Goal: Information Seeking & Learning: Find specific fact

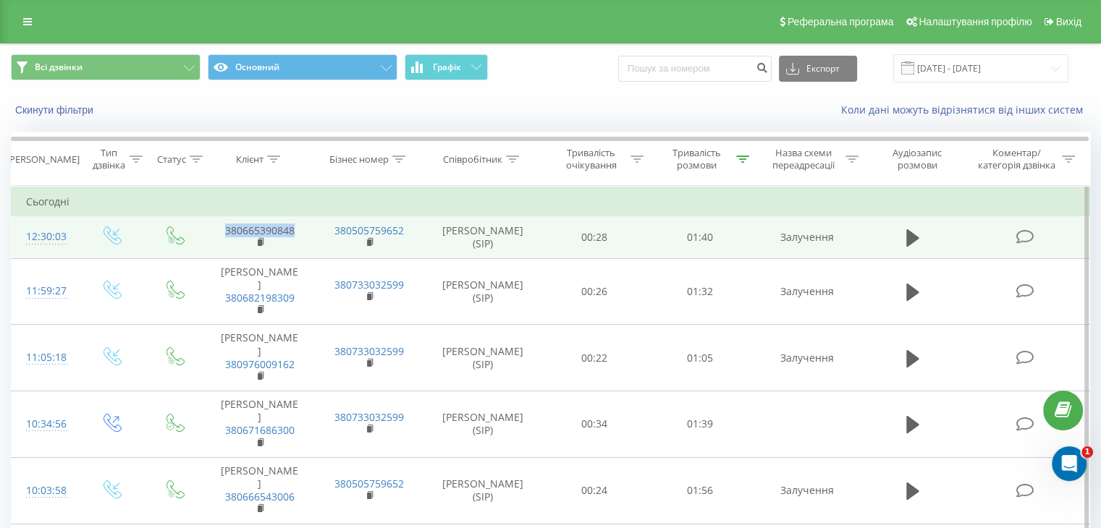
drag, startPoint x: 302, startPoint y: 226, endPoint x: 213, endPoint y: 221, distance: 89.2
click at [213, 221] on td "380665390848" at bounding box center [259, 237] width 109 height 42
copy link "380665390848"
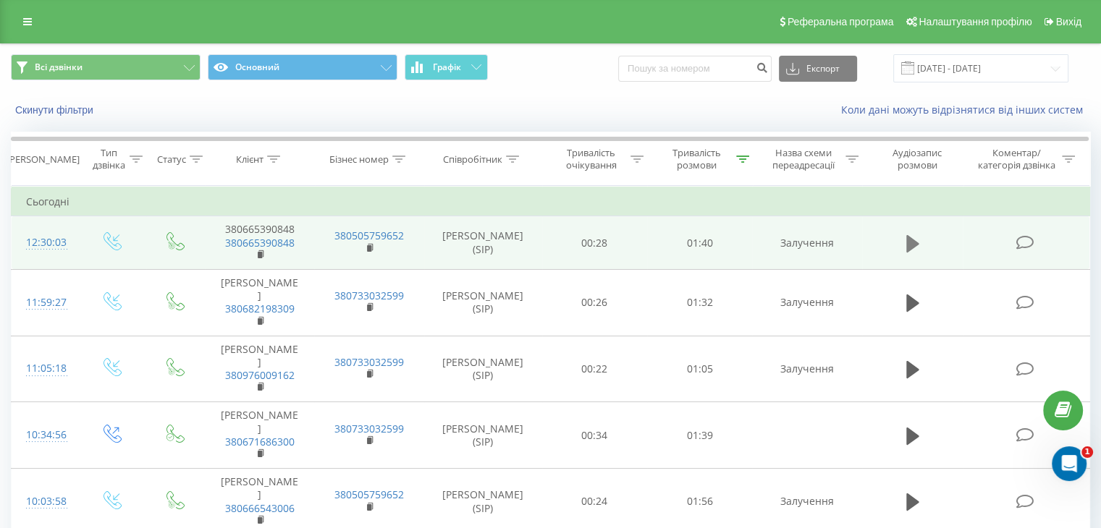
click at [906, 242] on icon at bounding box center [912, 243] width 13 height 17
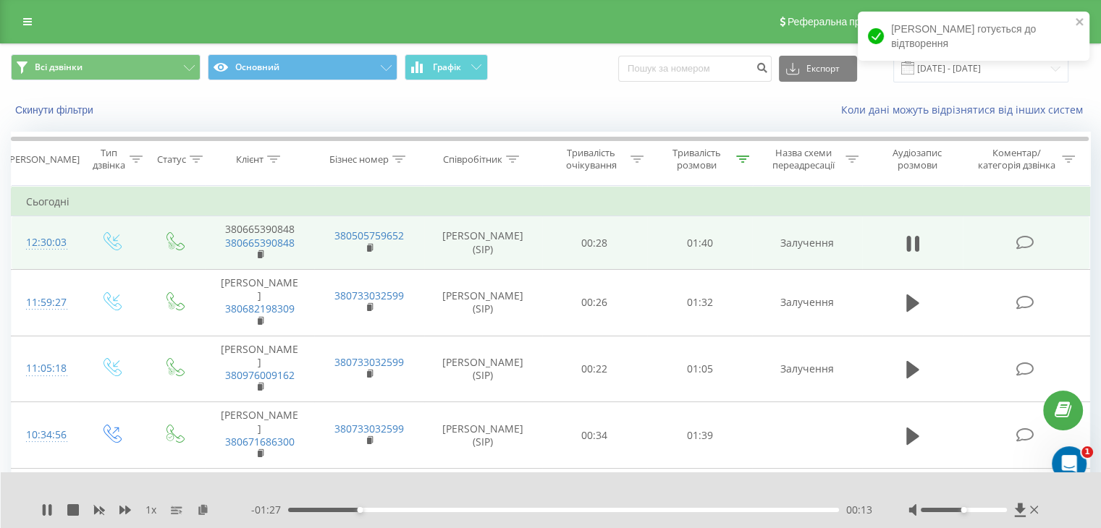
click at [41, 510] on div "1 x - 01:27 00:13 00:13" at bounding box center [551, 501] width 1101 height 56
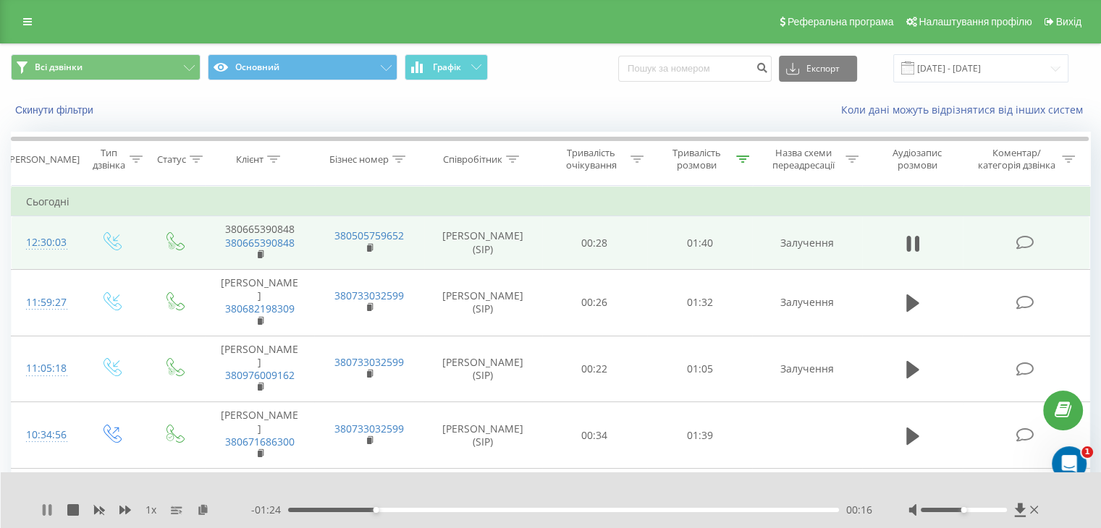
click at [46, 504] on icon at bounding box center [47, 510] width 12 height 12
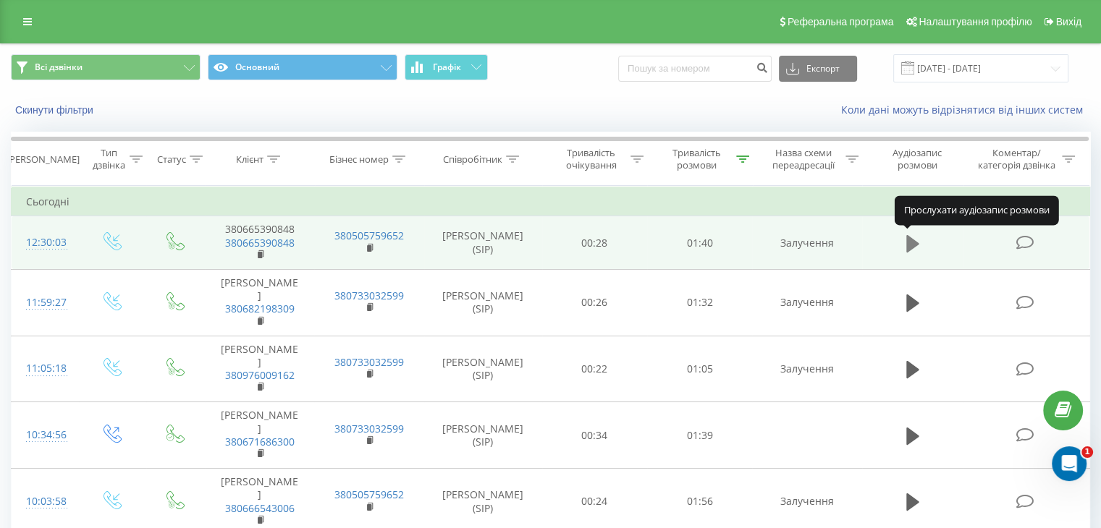
click at [913, 239] on icon at bounding box center [912, 243] width 13 height 17
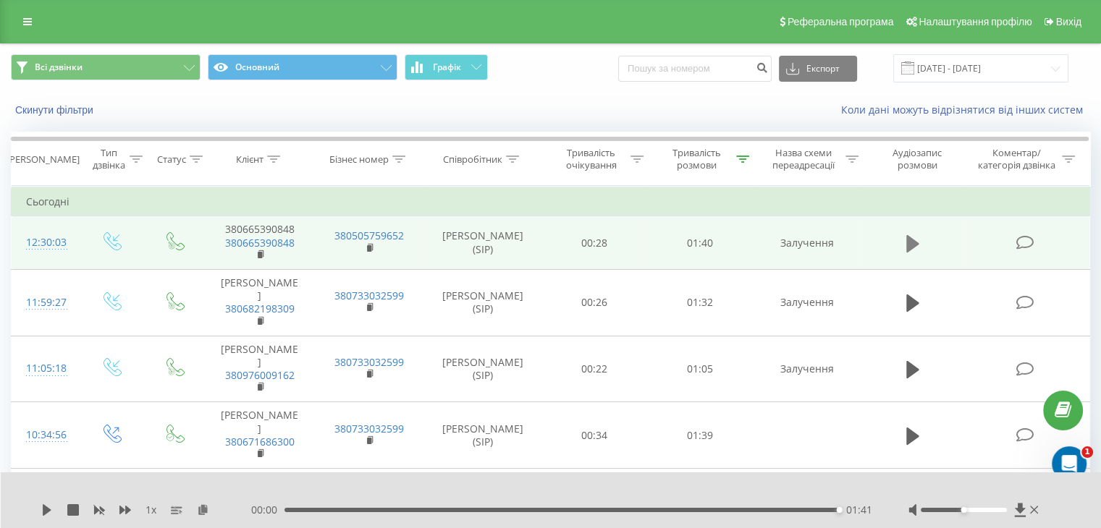
click at [912, 247] on icon at bounding box center [912, 243] width 13 height 17
click at [308, 513] on div "00:00 01:41 01:41" at bounding box center [561, 510] width 621 height 14
click at [307, 511] on div "00:00 01:41 01:41" at bounding box center [561, 510] width 621 height 14
click at [305, 510] on div "01:41" at bounding box center [561, 510] width 554 height 4
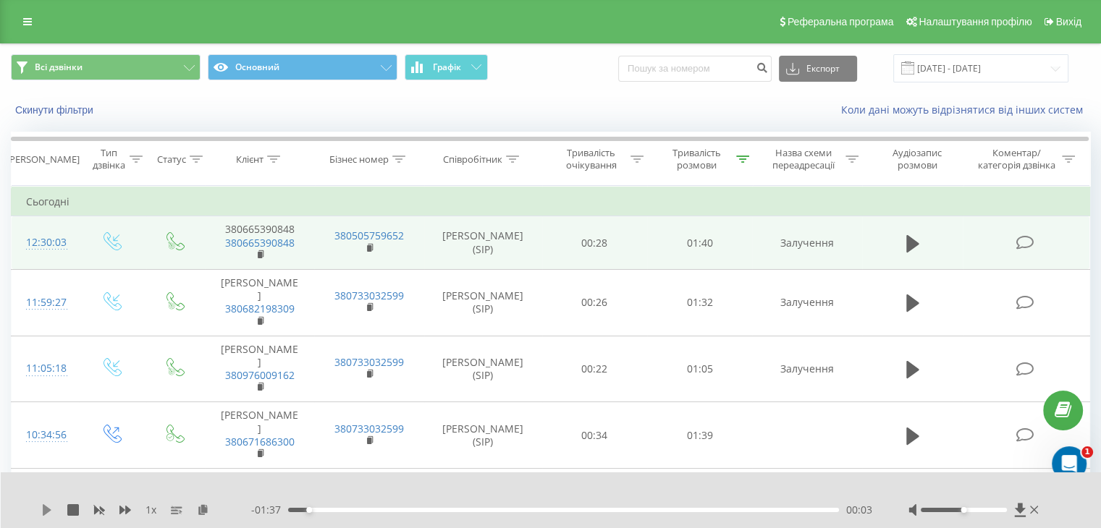
click at [46, 510] on icon at bounding box center [47, 510] width 9 height 12
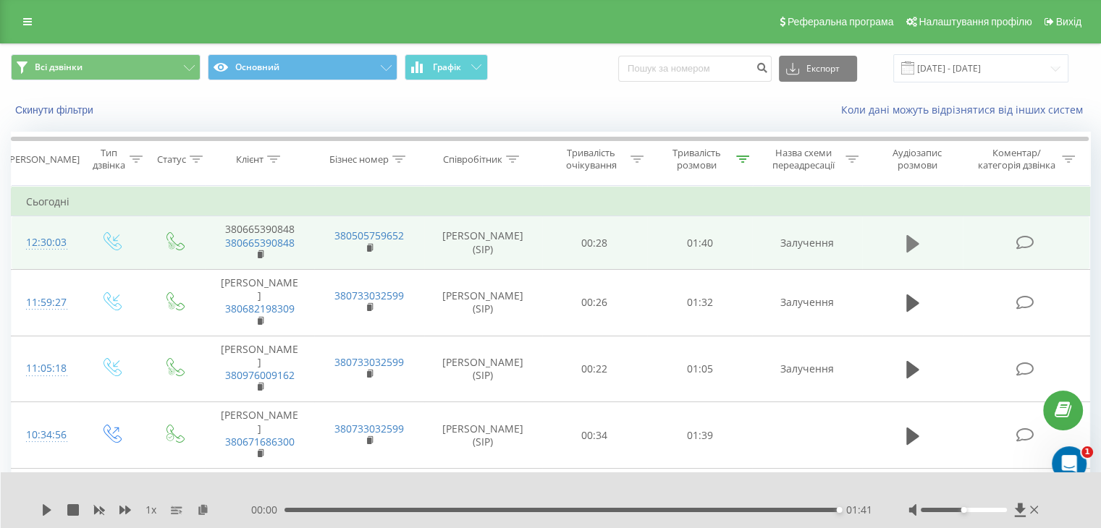
click at [912, 237] on icon at bounding box center [912, 244] width 13 height 20
click at [317, 509] on div "01:41" at bounding box center [561, 510] width 554 height 4
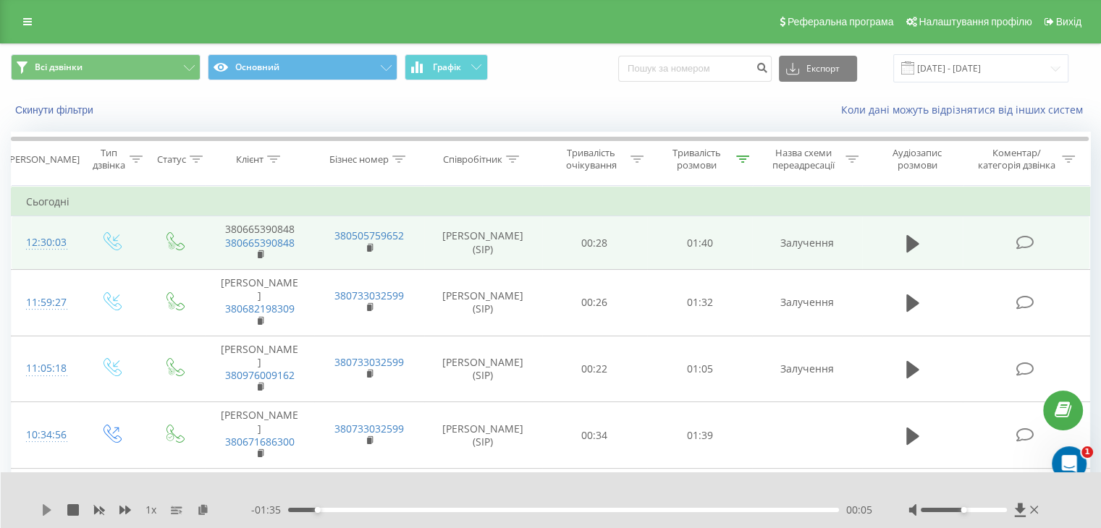
click at [41, 510] on icon at bounding box center [47, 510] width 12 height 12
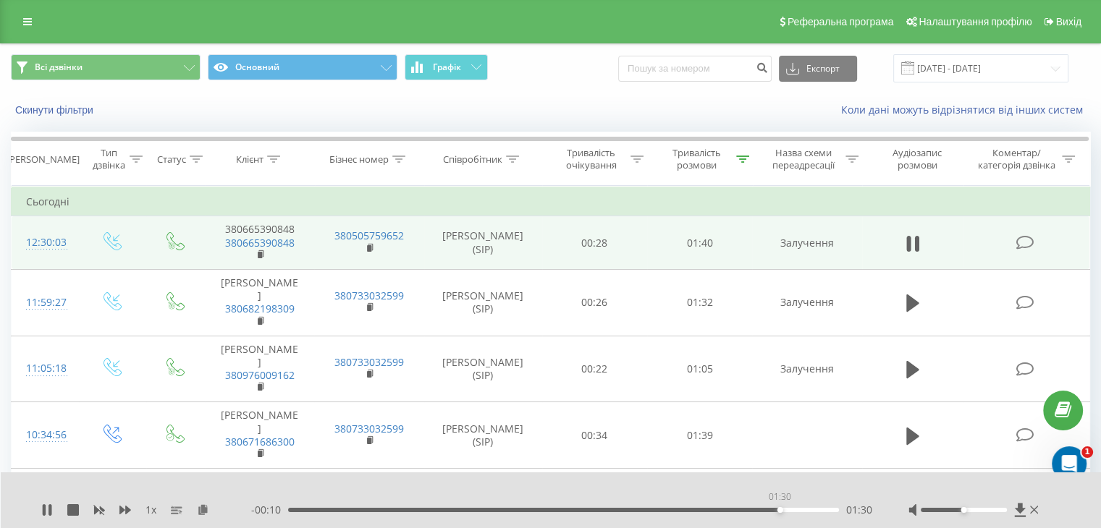
click at [780, 509] on div "01:30" at bounding box center [563, 510] width 551 height 4
click at [794, 509] on div "01:31" at bounding box center [563, 510] width 551 height 4
click at [809, 508] on div "01:34" at bounding box center [563, 510] width 551 height 4
click at [819, 509] on div "01:37" at bounding box center [563, 510] width 551 height 4
click at [773, 512] on div "01:29" at bounding box center [563, 510] width 551 height 4
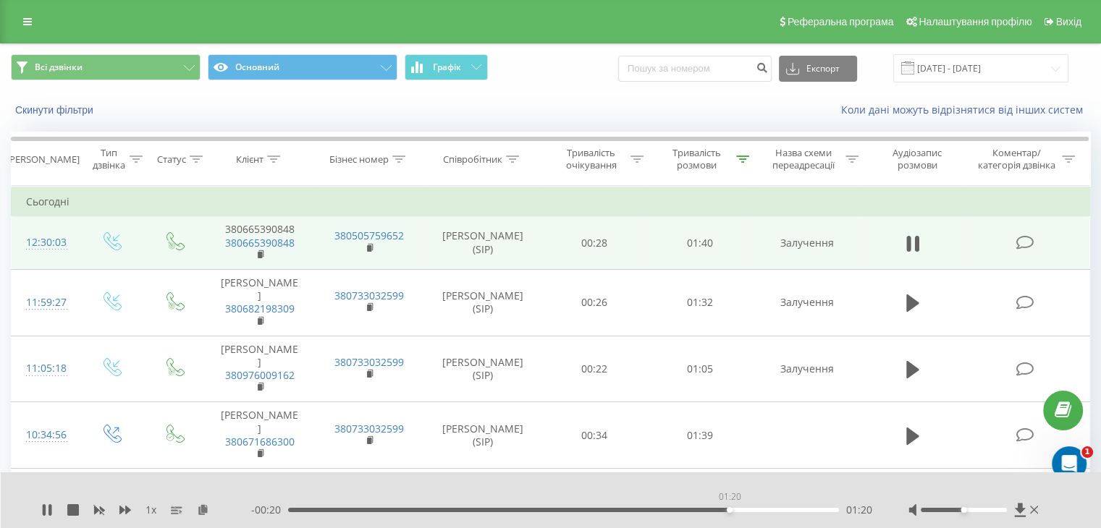
click at [729, 510] on div "01:20" at bounding box center [563, 510] width 551 height 4
click at [693, 515] on div "- 00:19 01:21 01:21" at bounding box center [561, 510] width 621 height 14
click at [687, 509] on div "01:22" at bounding box center [563, 510] width 551 height 4
click at [48, 513] on icon at bounding box center [47, 510] width 12 height 12
drag, startPoint x: 220, startPoint y: 227, endPoint x: 297, endPoint y: 225, distance: 76.7
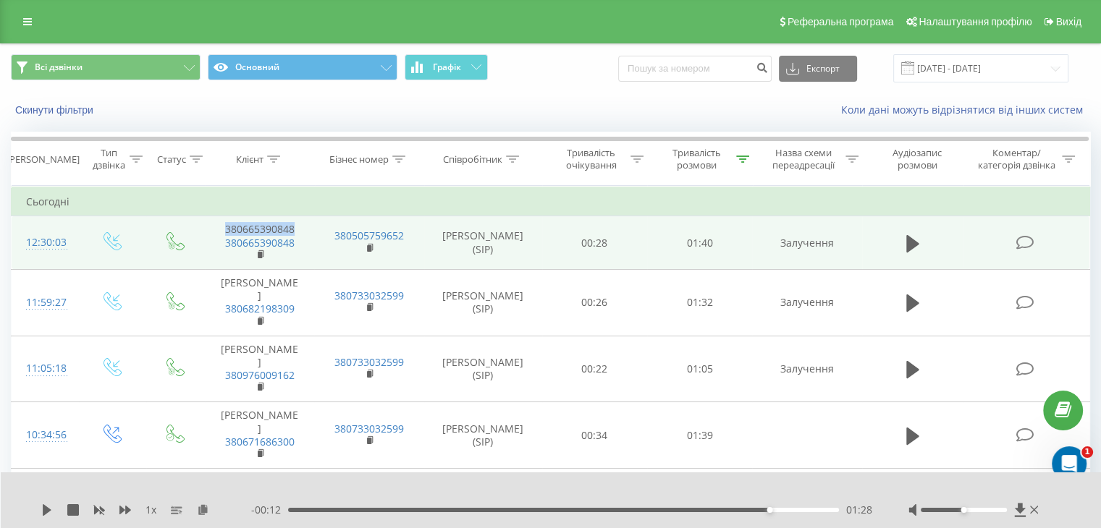
click at [297, 225] on td "380665390848 380665390848" at bounding box center [259, 243] width 109 height 54
copy td "380665390848"
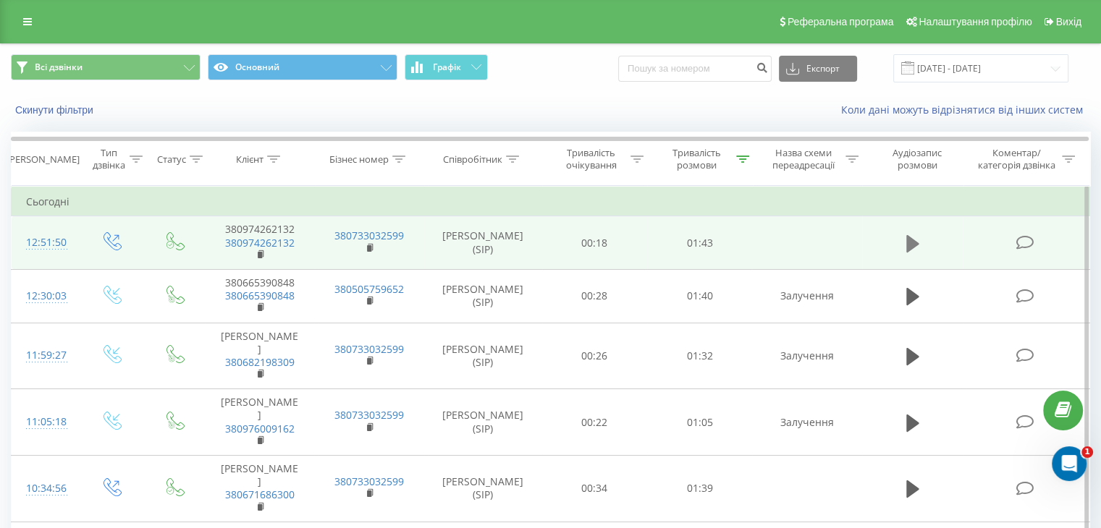
click at [906, 239] on icon at bounding box center [912, 244] width 13 height 20
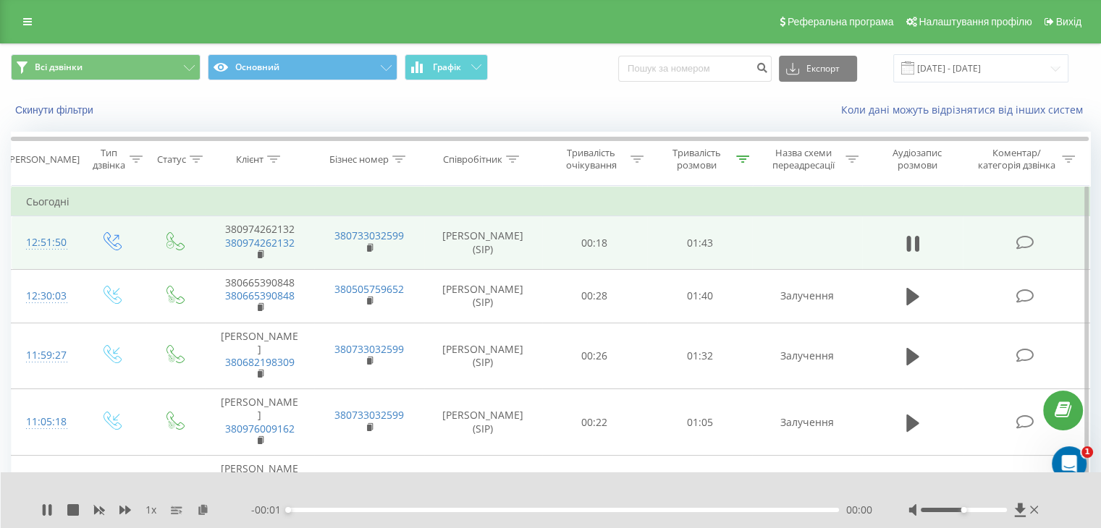
click at [389, 510] on div "00:00" at bounding box center [563, 510] width 551 height 4
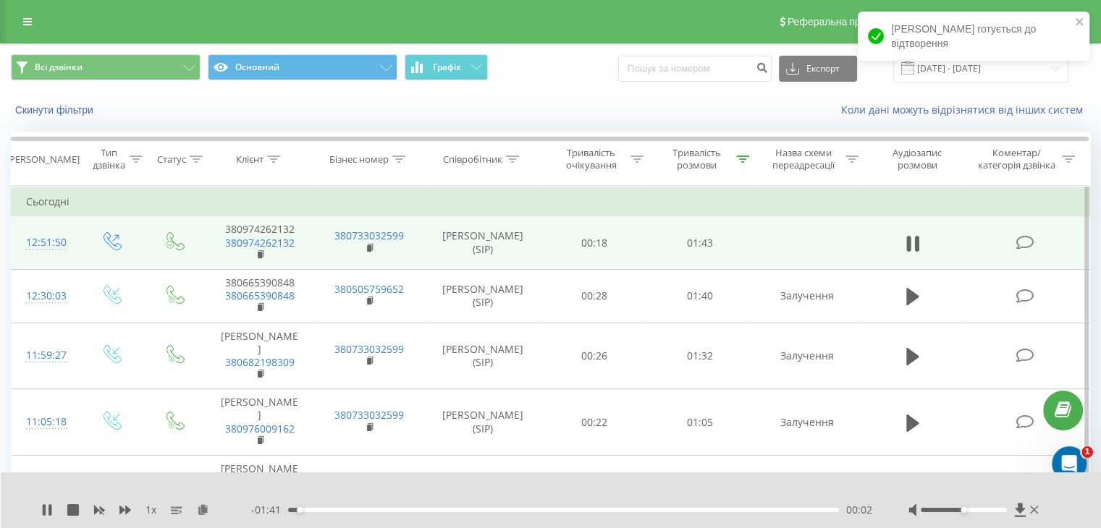
click at [393, 510] on div "00:02" at bounding box center [563, 510] width 551 height 4
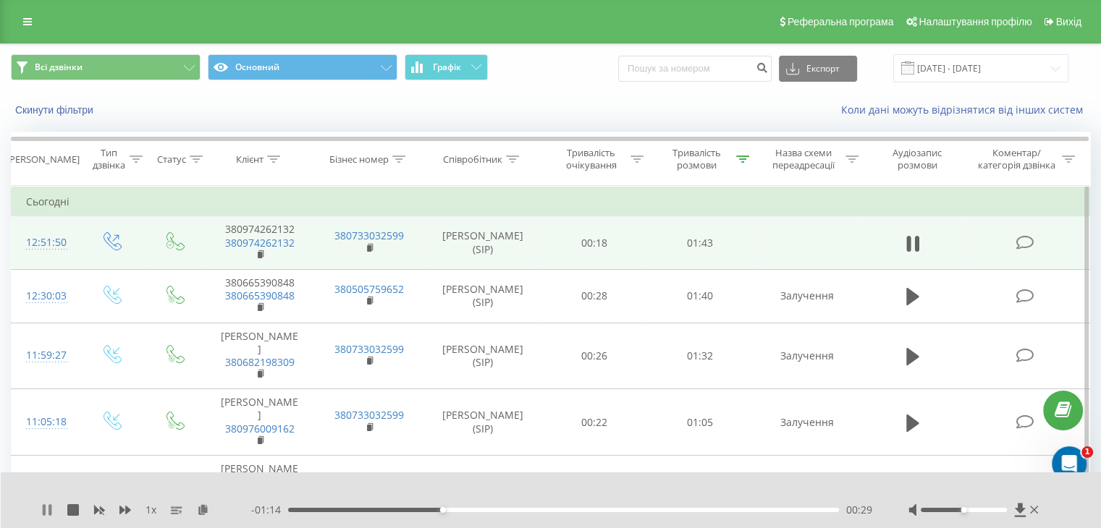
click at [43, 507] on icon at bounding box center [44, 510] width 3 height 12
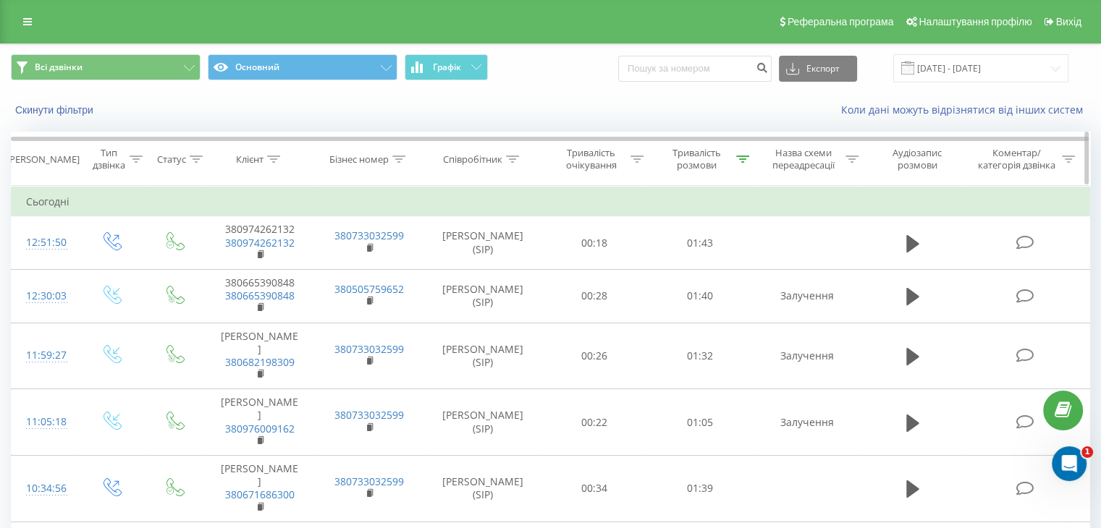
click at [740, 158] on icon at bounding box center [742, 159] width 13 height 7
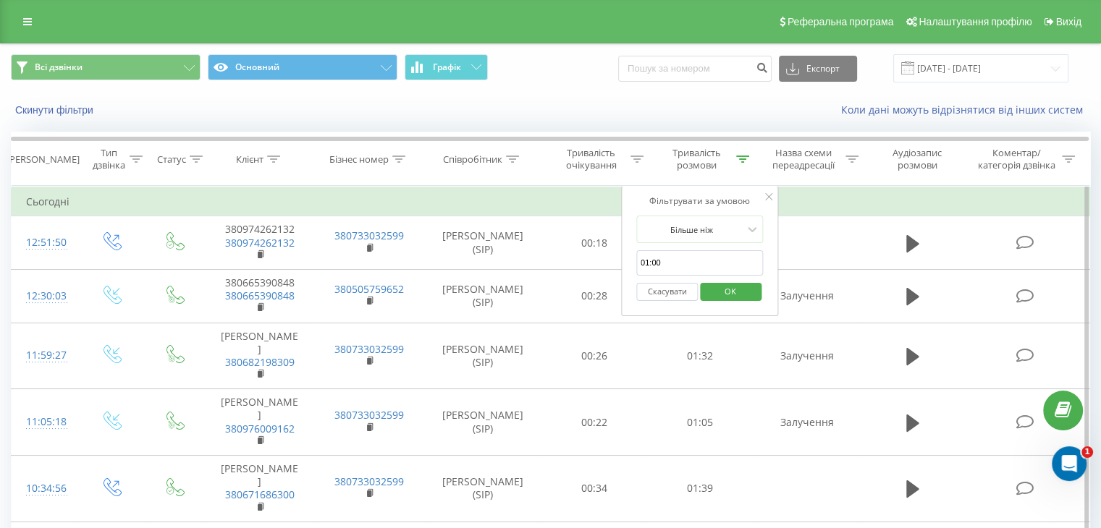
click at [663, 293] on button "Скасувати" at bounding box center [667, 292] width 62 height 18
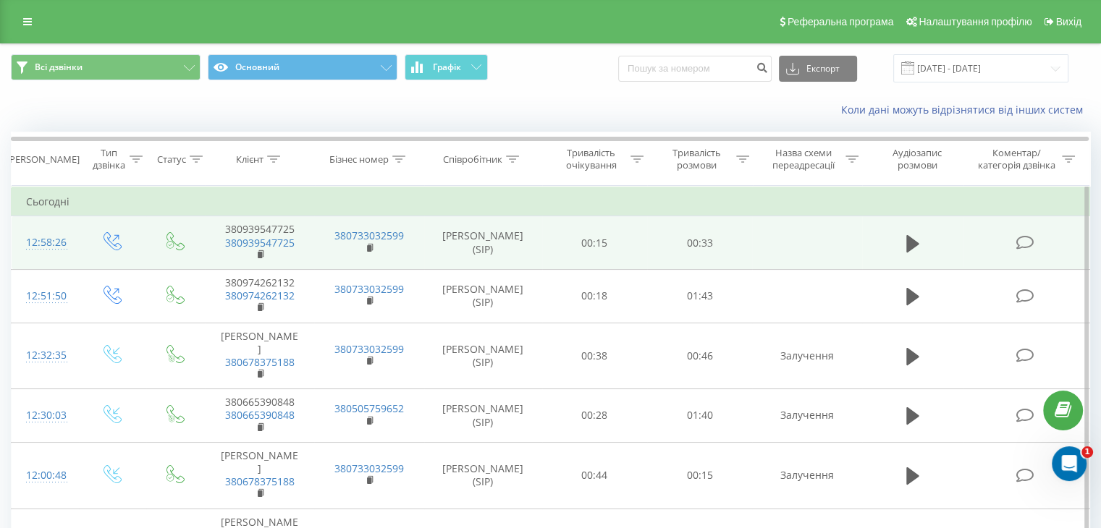
click at [900, 236] on td at bounding box center [912, 243] width 101 height 54
click at [909, 246] on icon at bounding box center [912, 243] width 13 height 17
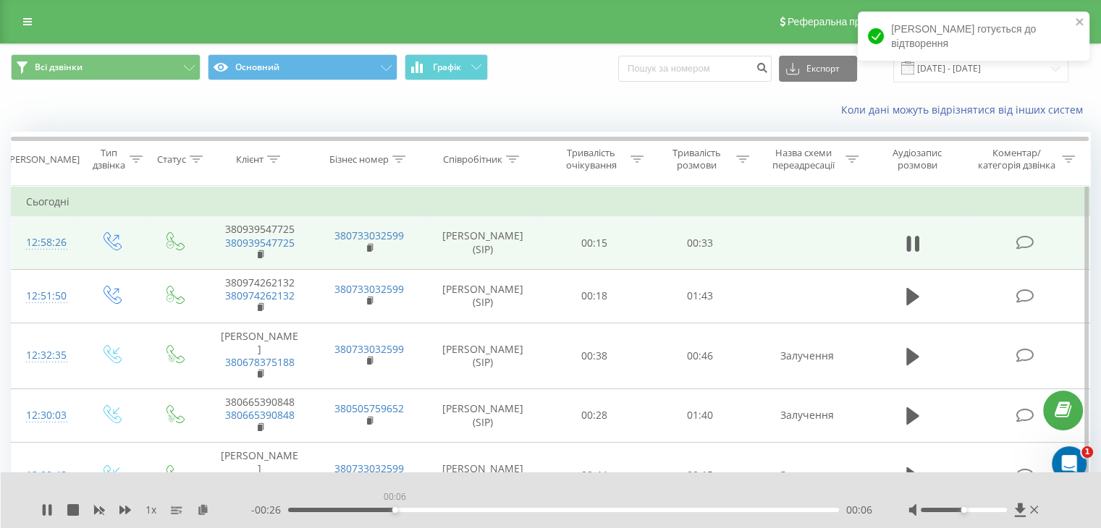
click at [394, 510] on div "00:06" at bounding box center [563, 510] width 551 height 4
